Goal: Task Accomplishment & Management: Manage account settings

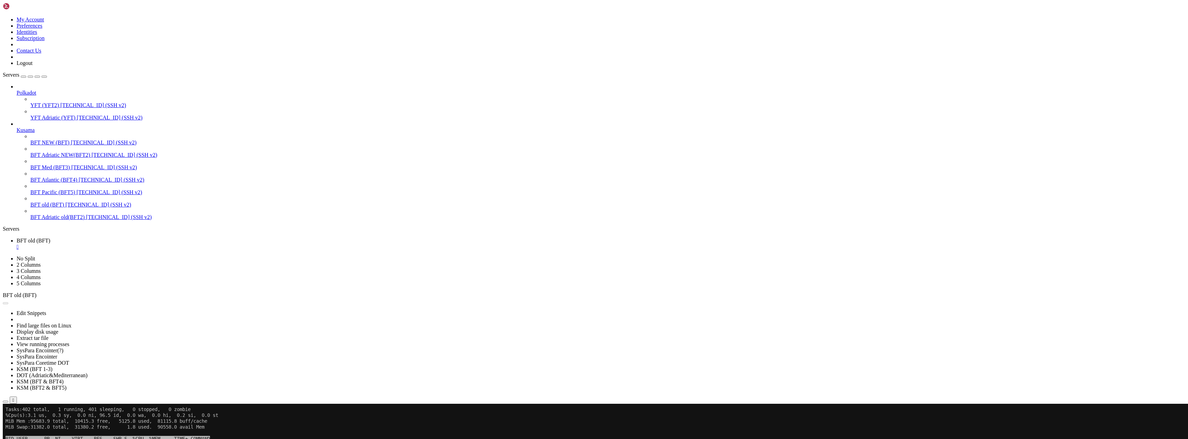
scroll to position [6, 0]
click at [30, 423] on button "Reconnect" at bounding box center [17, 426] width 28 height 7
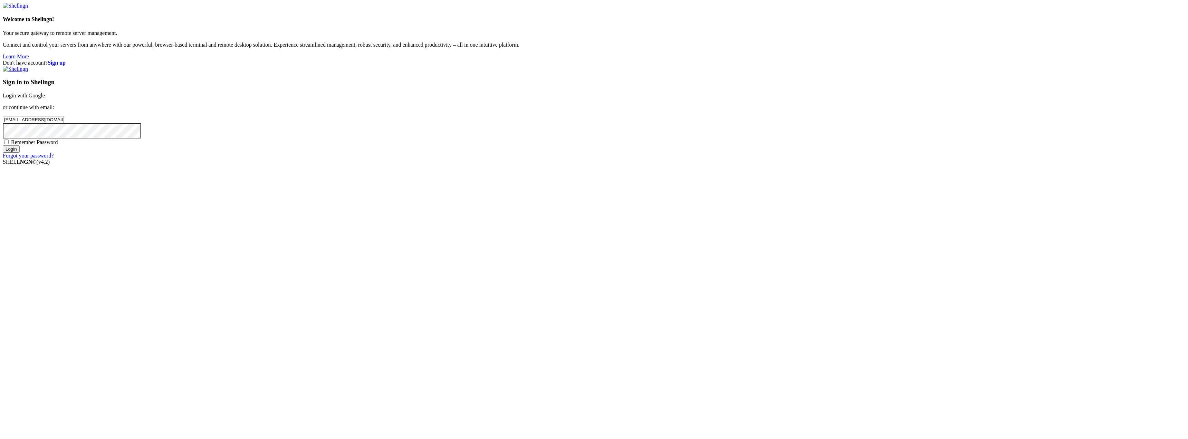
click at [20, 153] on input "Login" at bounding box center [11, 148] width 17 height 7
click at [64, 112] on input "number" at bounding box center [33, 107] width 61 height 7
type input "553045"
click at [22, 119] on input "Submit" at bounding box center [13, 115] width 20 height 7
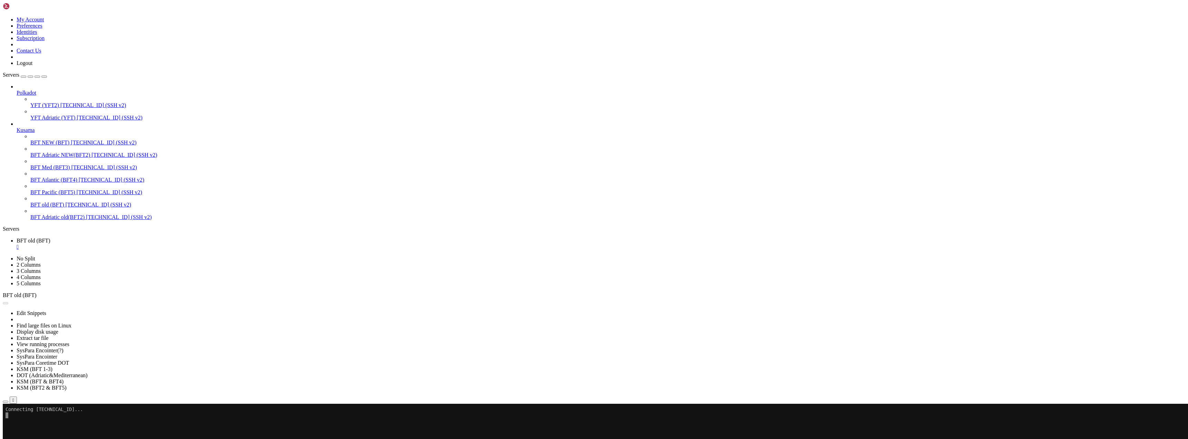
scroll to position [6, 0]
